Goal: Find specific page/section: Find specific page/section

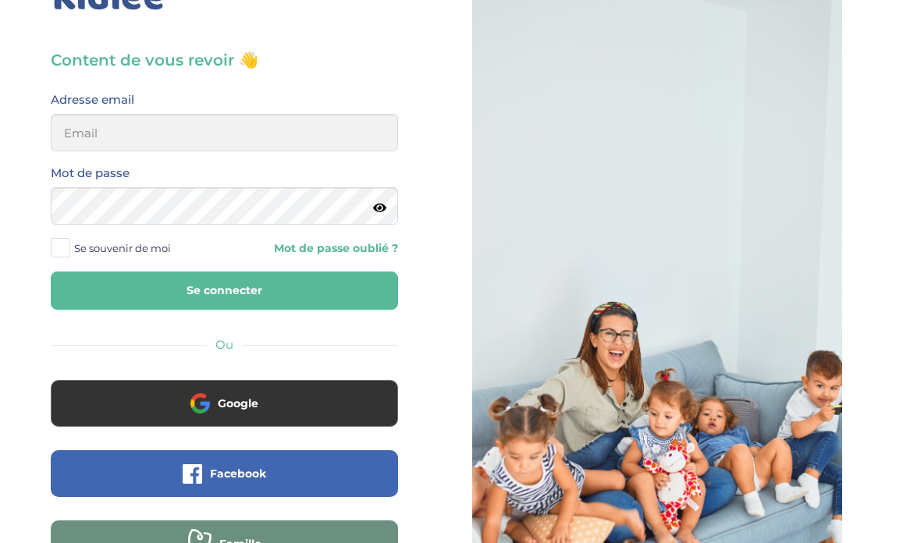
scroll to position [52, 0]
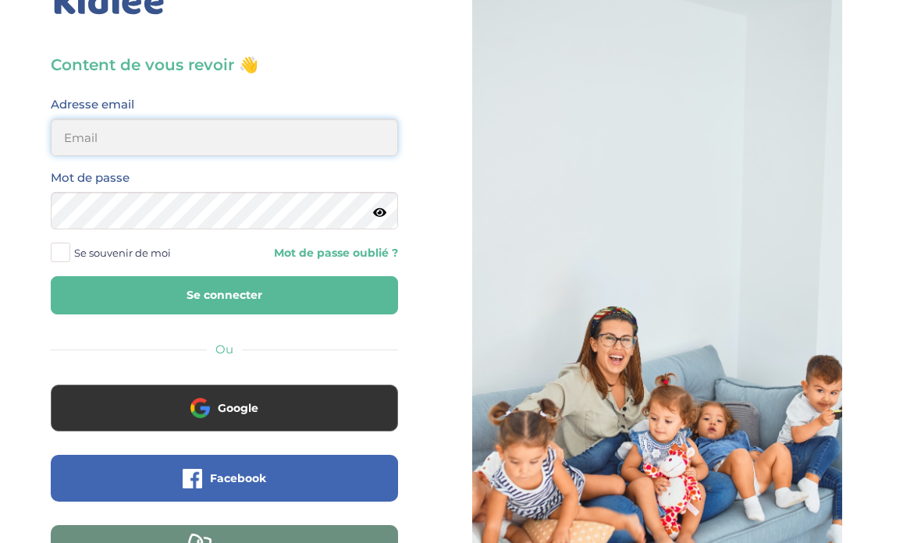
click at [267, 136] on input "email" at bounding box center [224, 137] width 347 height 37
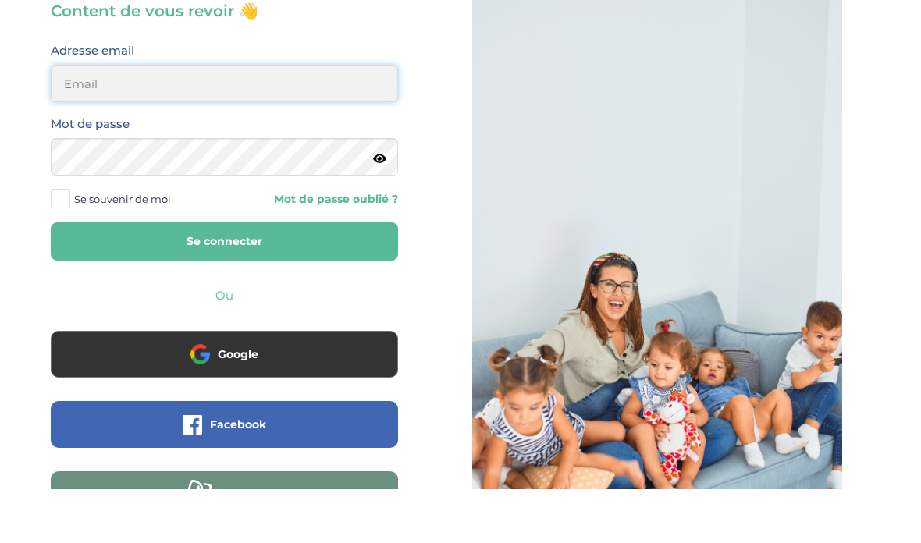
scroll to position [106, 0]
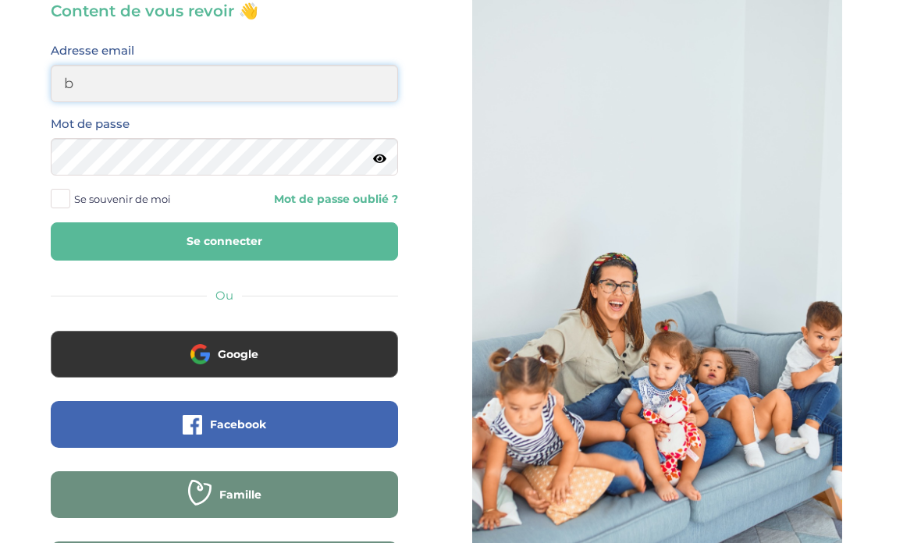
type input "[EMAIL_ADDRESS][DOMAIN_NAME]"
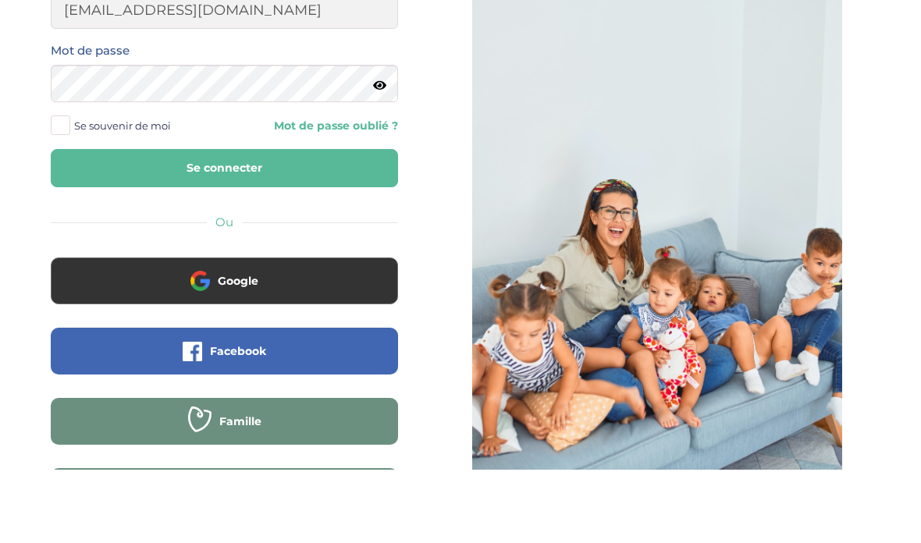
click at [379, 153] on icon at bounding box center [379, 159] width 13 height 12
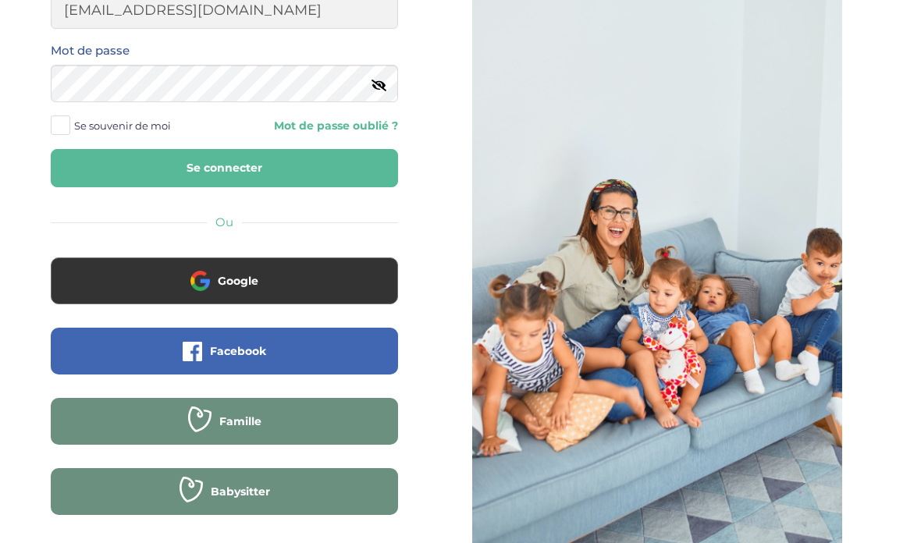
click at [18, 74] on div "Content de vous revoir 👋 Avant de poursuivre veuillez vérifier que tous les cha…" at bounding box center [224, 193] width 472 height 747
click at [120, 170] on button "Se connecter" at bounding box center [224, 168] width 347 height 38
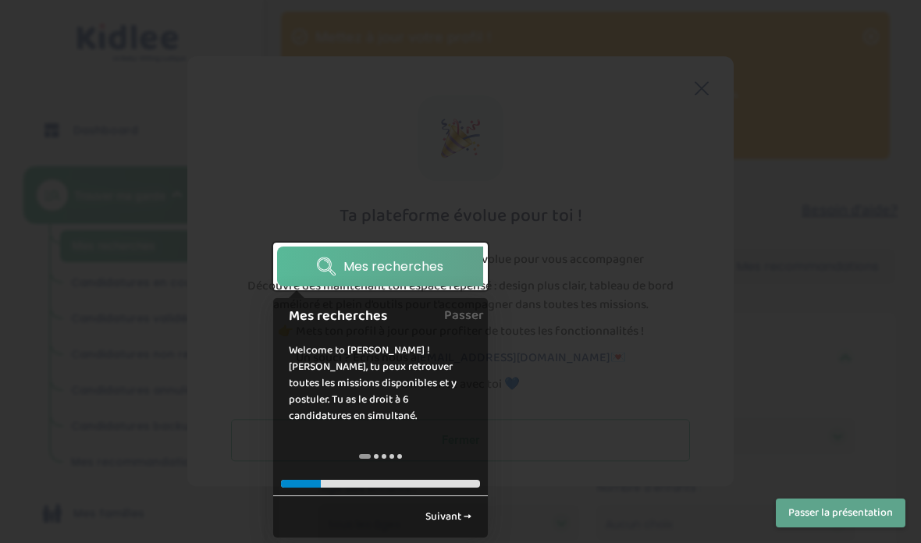
click at [449, 507] on link "Suivant →" at bounding box center [448, 517] width 63 height 26
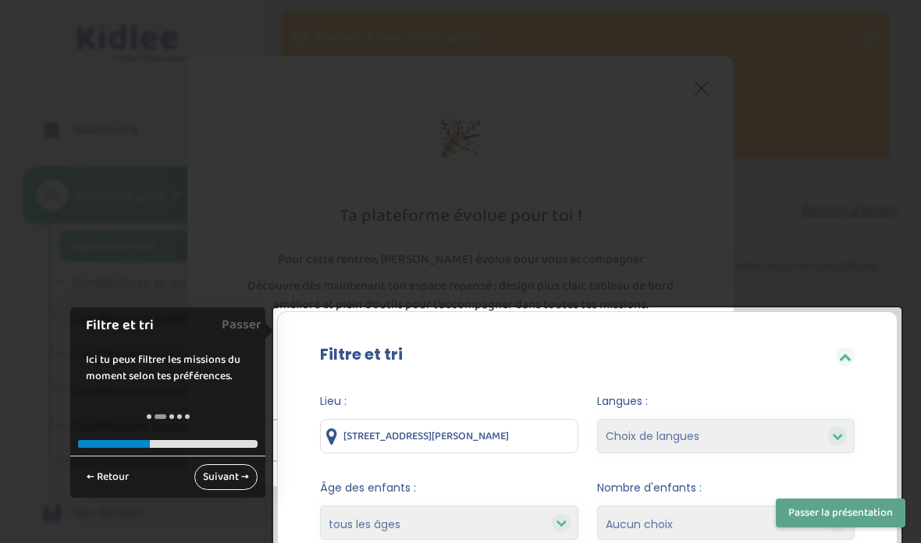
scroll to position [271, 0]
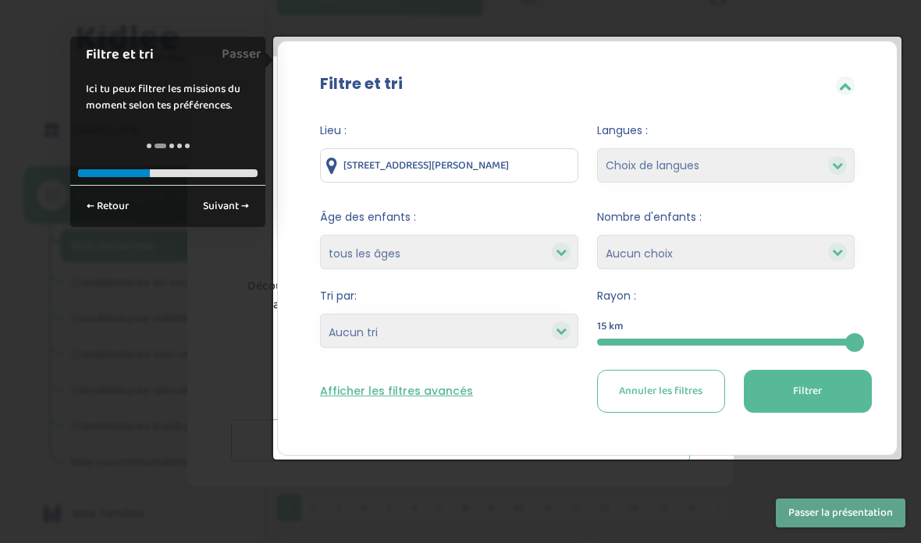
click at [647, 403] on button "Annuler les filtres" at bounding box center [661, 391] width 128 height 43
click at [648, 404] on button "Annuler les filtres" at bounding box center [661, 391] width 128 height 43
click at [629, 384] on span "Annuler les filtres" at bounding box center [661, 391] width 84 height 16
click at [818, 522] on button "Passer la présentation" at bounding box center [841, 513] width 130 height 29
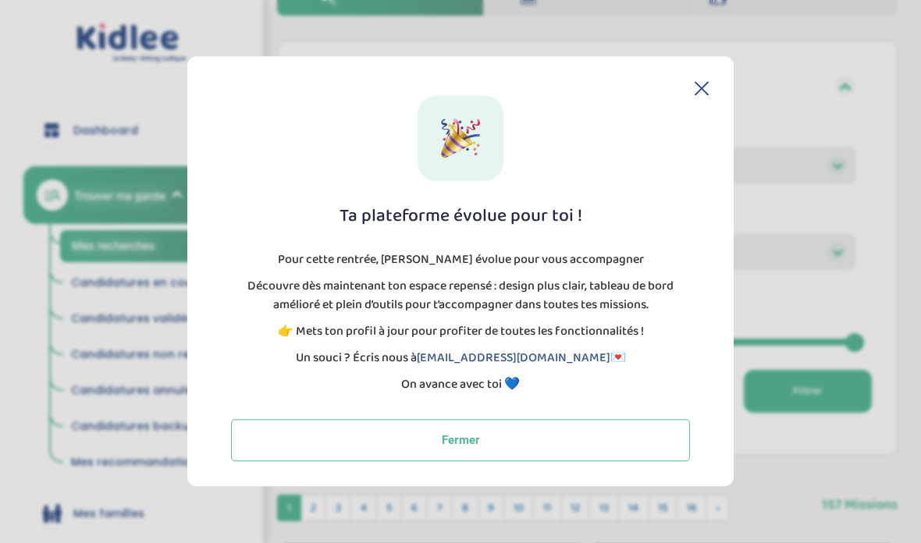
click at [690, 84] on header at bounding box center [460, 88] width 497 height 14
click at [697, 78] on div "Ta plateforme évolue pour toi ! Pour cette rentrée, [PERSON_NAME] évolue pour v…" at bounding box center [460, 271] width 547 height 430
click at [705, 94] on icon at bounding box center [702, 88] width 14 height 14
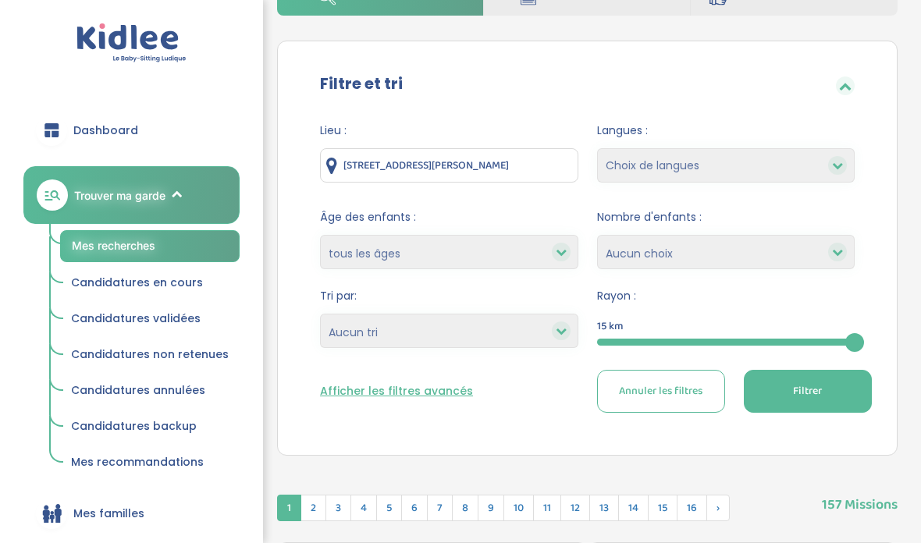
click at [701, 91] on div "Filtre et tri" at bounding box center [588, 85] width 582 height 51
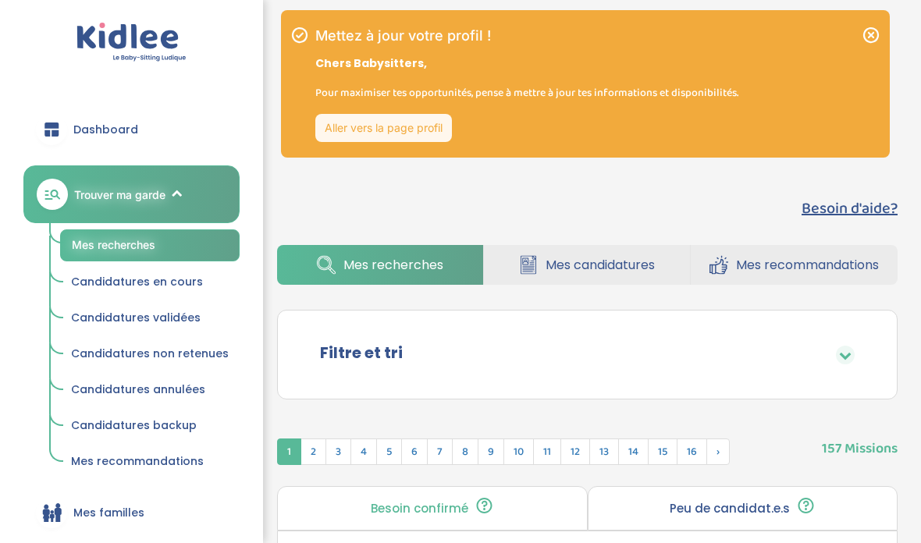
scroll to position [0, 0]
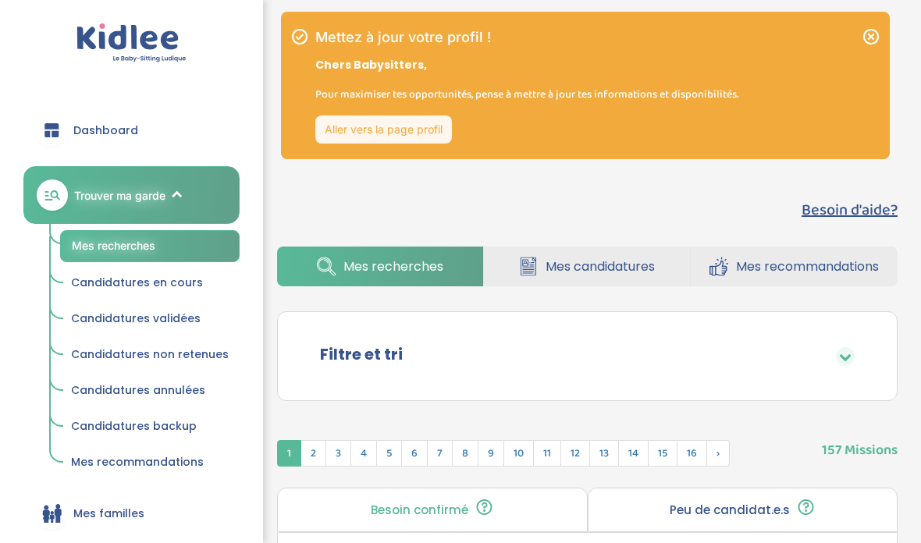
click at [112, 516] on span "Mes familles" at bounding box center [108, 514] width 71 height 16
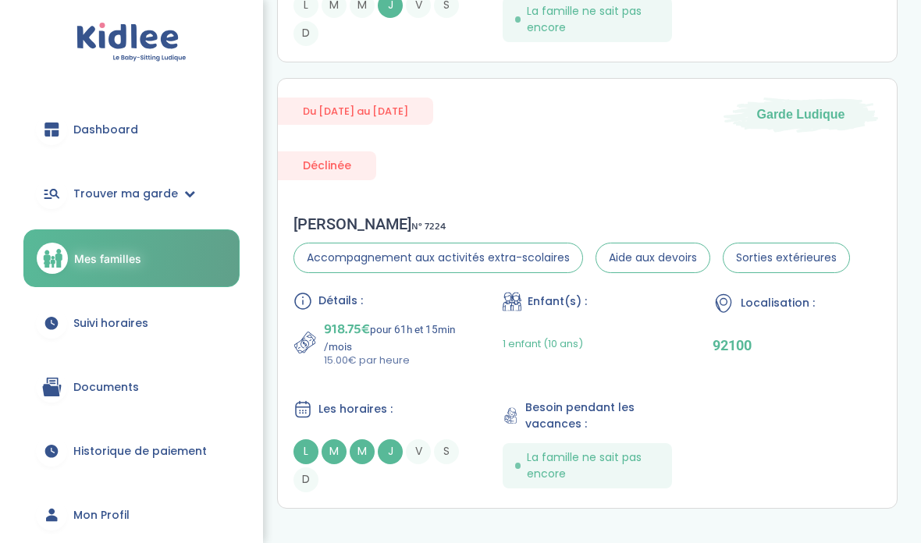
scroll to position [562, 0]
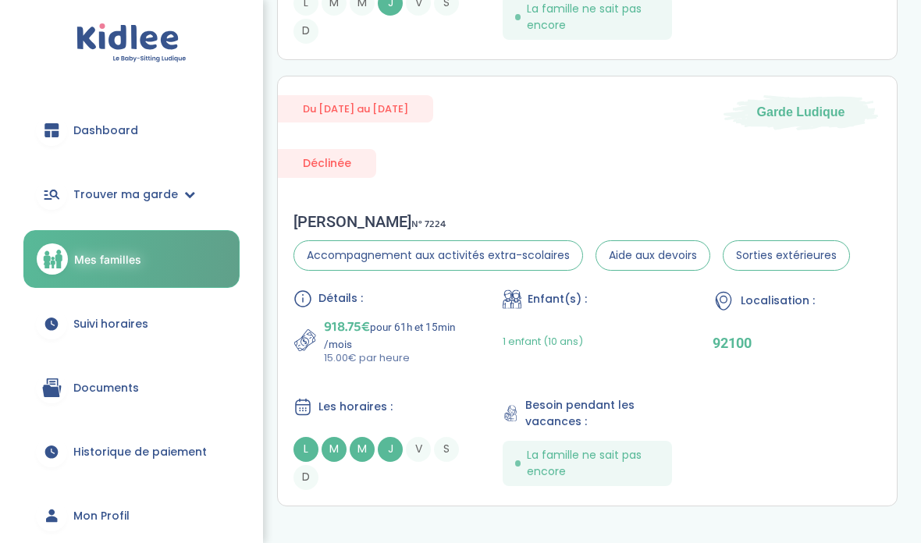
click at [362, 461] on span "M" at bounding box center [362, 449] width 25 height 25
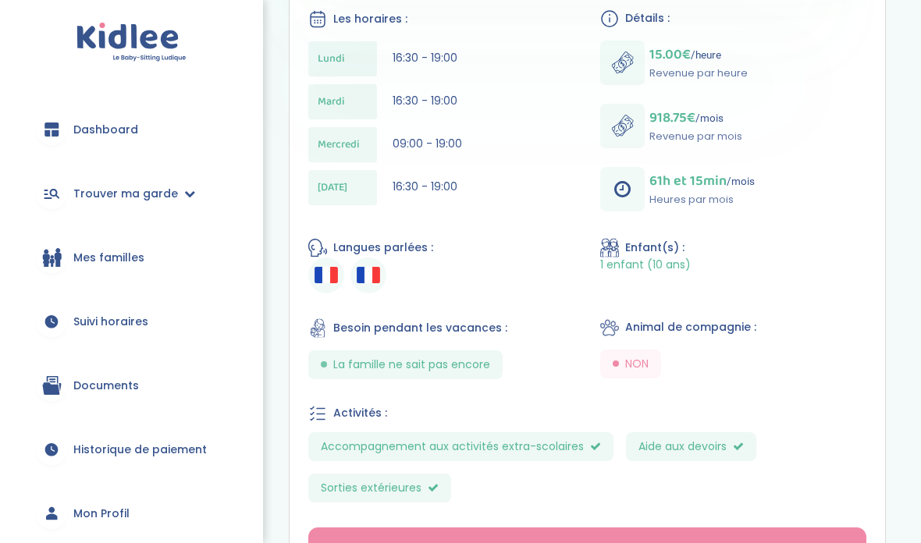
scroll to position [620, 0]
